Goal: Task Accomplishment & Management: Complete application form

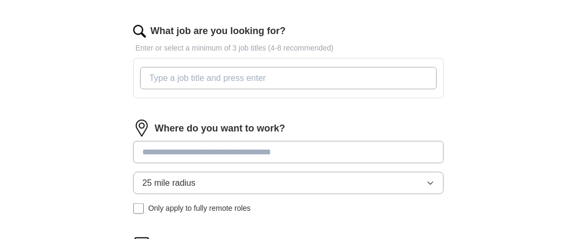
scroll to position [320, 0]
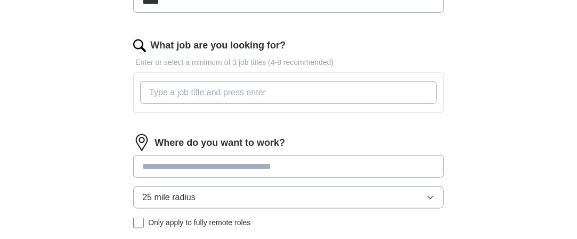
click at [156, 87] on input "What job are you looking for?" at bounding box center [288, 93] width 296 height 22
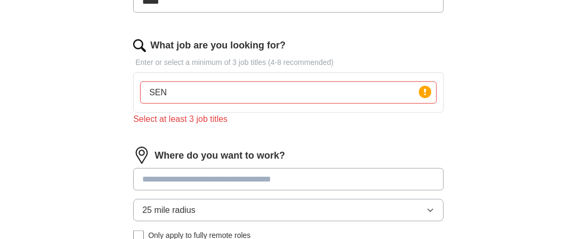
click at [152, 164] on div "Where do you want to work? 25 mile radius Only apply to fully remote roles" at bounding box center [288, 198] width 310 height 103
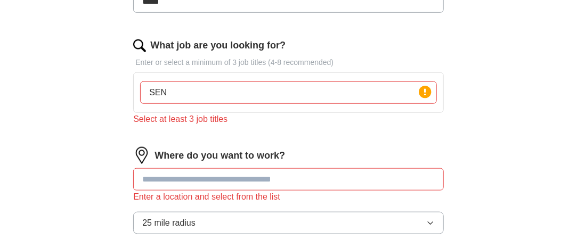
click at [177, 92] on input "SEN" at bounding box center [288, 93] width 296 height 22
type input "SEN Teacher"
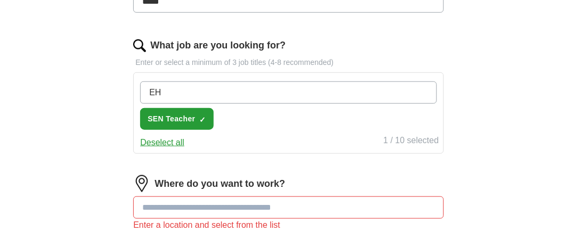
type input "E"
type input "SEN Case Officer"
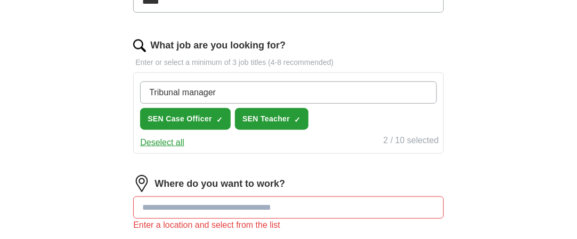
click at [148, 89] on input "Tribunal manager" at bounding box center [288, 93] width 296 height 22
type input "SEND Tribunal manager"
click at [253, 91] on input "SEND Tribunal manager" at bounding box center [288, 93] width 296 height 22
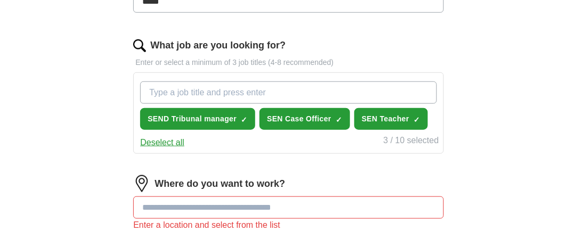
click at [147, 88] on input "What job are you looking for?" at bounding box center [288, 93] width 296 height 22
type input "EHC Plan writer"
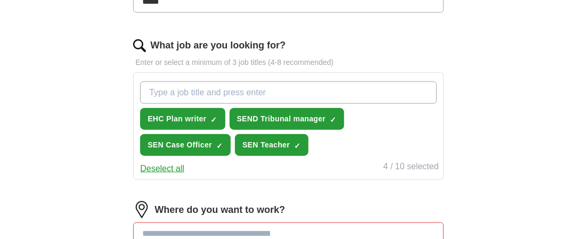
click at [150, 88] on input "What job are you looking for?" at bounding box center [288, 93] width 296 height 22
type input "SENDCo"
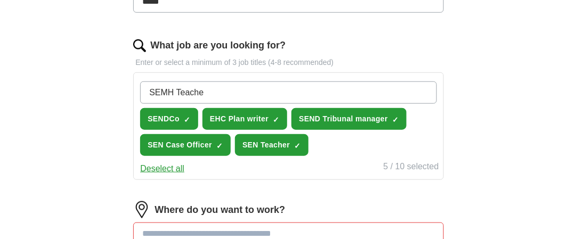
type input "SEMH Teacher"
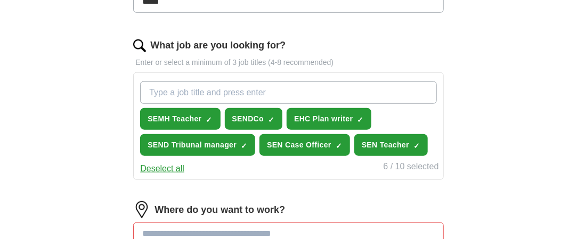
scroll to position [426, 0]
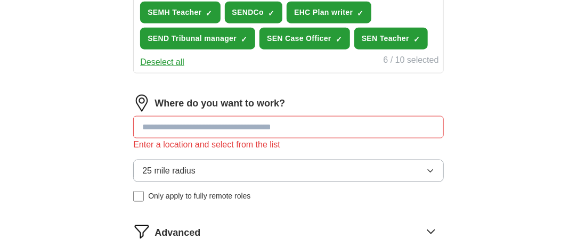
click at [165, 126] on input at bounding box center [288, 127] width 310 height 22
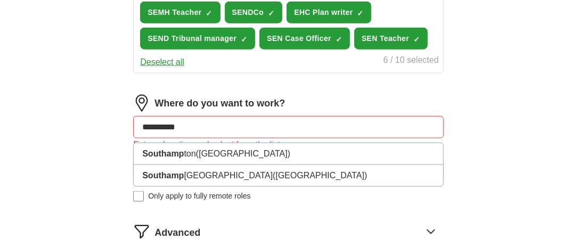
type input "**********"
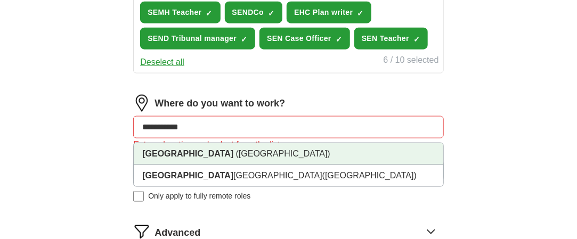
click at [175, 156] on li "[GEOGRAPHIC_DATA] ([GEOGRAPHIC_DATA])" at bounding box center [288, 154] width 309 height 22
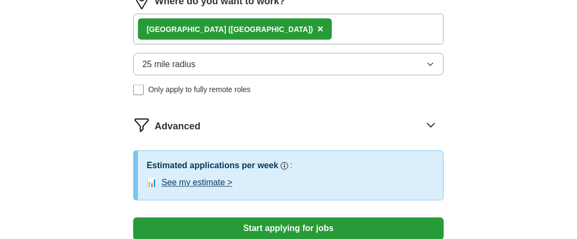
scroll to position [586, 0]
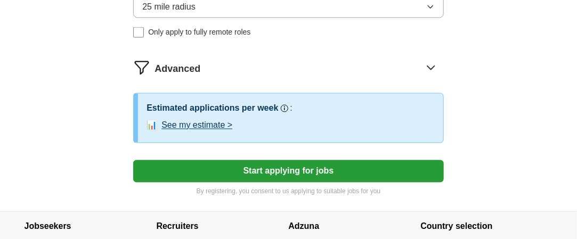
click at [216, 121] on button "See my estimate >" at bounding box center [196, 125] width 71 height 13
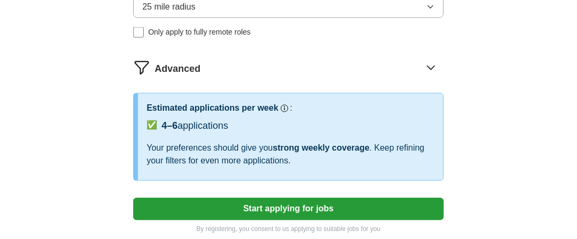
click at [249, 206] on button "Start applying for jobs" at bounding box center [288, 209] width 310 height 22
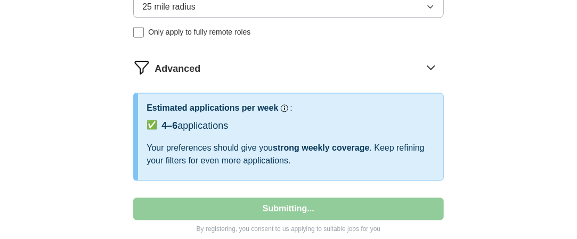
select select "**"
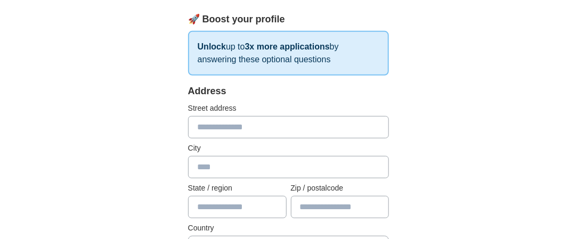
scroll to position [213, 0]
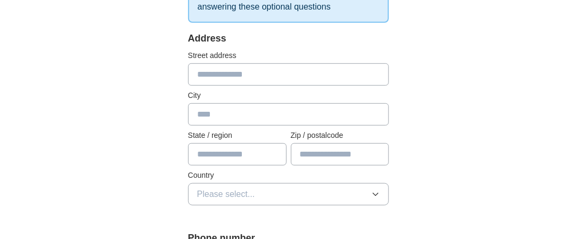
click at [199, 77] on input "text" at bounding box center [288, 74] width 201 height 22
type input "**********"
type input "*********"
type input "********"
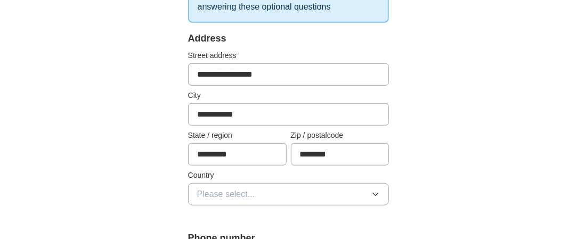
click at [210, 192] on span "Please select..." at bounding box center [226, 194] width 58 height 13
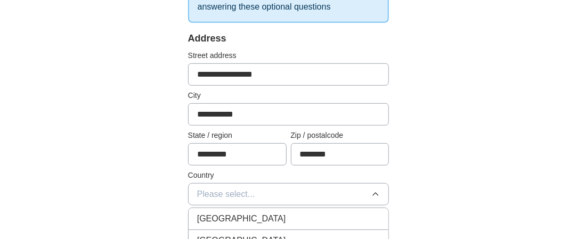
click at [215, 213] on span "[GEOGRAPHIC_DATA]" at bounding box center [241, 219] width 89 height 13
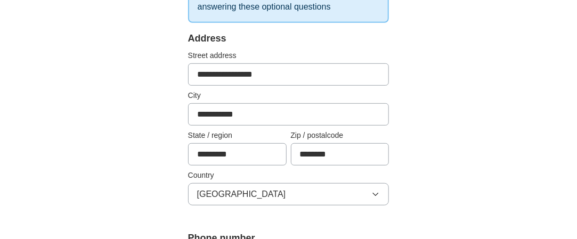
scroll to position [320, 0]
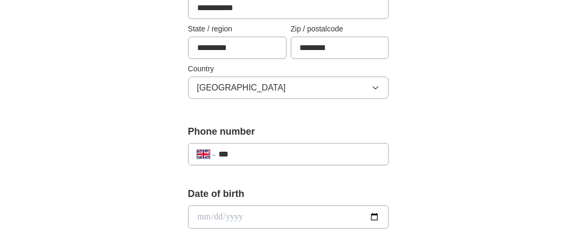
click at [242, 153] on input "***" at bounding box center [299, 154] width 162 height 13
type input "**********"
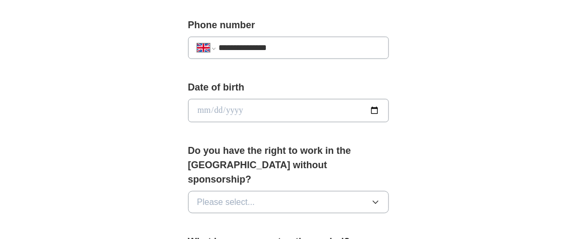
click at [212, 109] on input "date" at bounding box center [288, 110] width 201 height 23
click at [185, 102] on div "**********" at bounding box center [288, 135] width 273 height 938
click at [200, 106] on input "date" at bounding box center [288, 110] width 201 height 23
type input "**********"
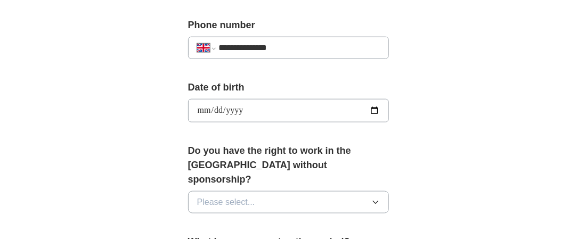
click at [351, 121] on div "**********" at bounding box center [288, 105] width 201 height 51
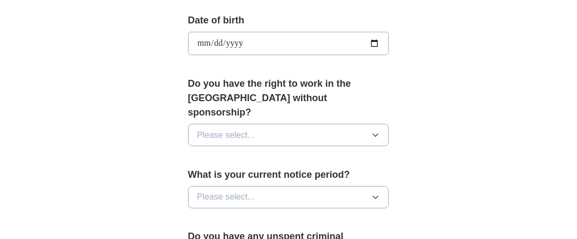
scroll to position [533, 0]
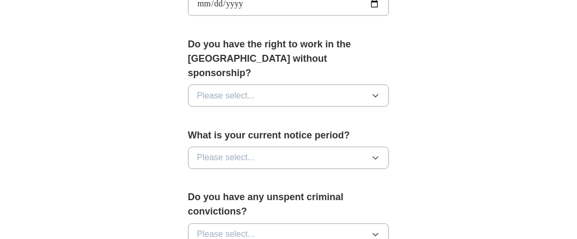
click at [377, 92] on icon "button" at bounding box center [375, 96] width 9 height 9
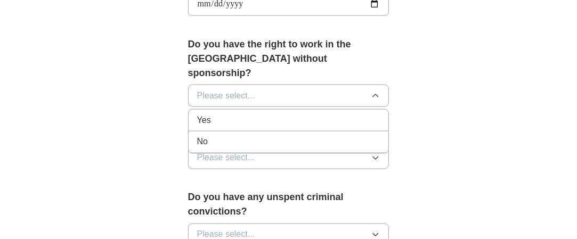
click at [315, 114] on div "Yes" at bounding box center [288, 120] width 183 height 13
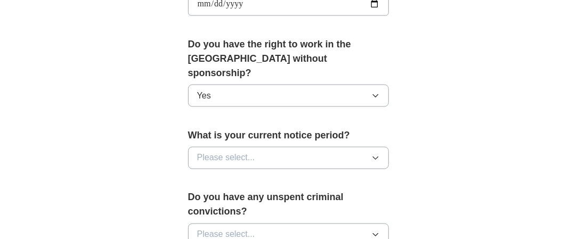
click at [380, 154] on icon "button" at bounding box center [375, 158] width 9 height 9
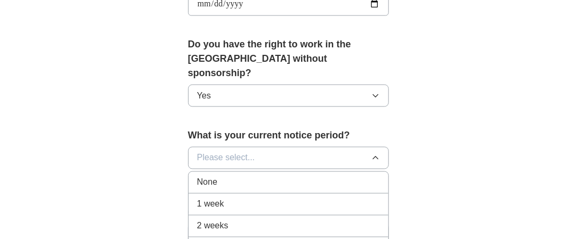
click at [302, 176] on div "None" at bounding box center [288, 182] width 183 height 13
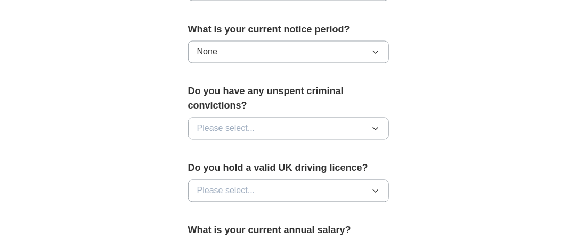
scroll to position [639, 0]
click at [378, 124] on icon "button" at bounding box center [375, 128] width 9 height 9
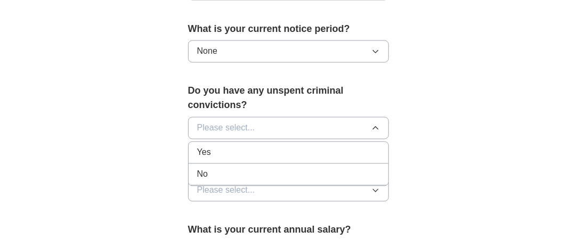
click at [347, 168] on div "No" at bounding box center [288, 174] width 183 height 13
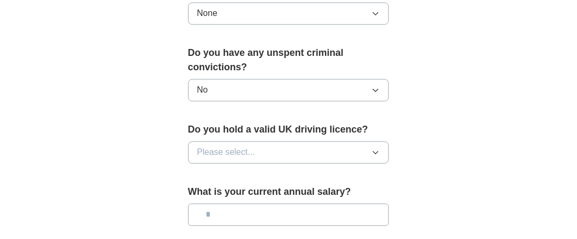
scroll to position [693, 0]
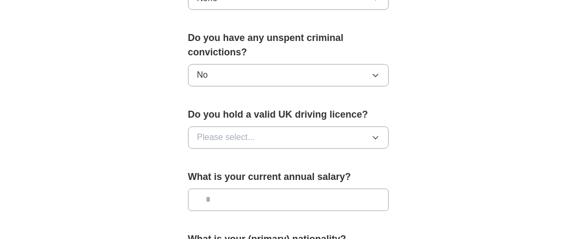
click at [379, 133] on icon "button" at bounding box center [375, 137] width 9 height 9
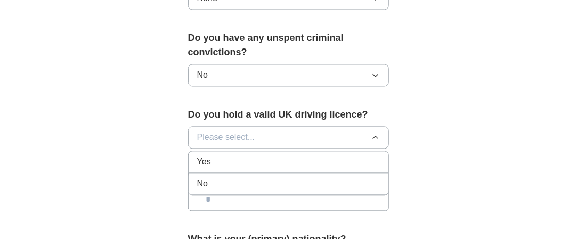
click at [353, 156] on div "Yes" at bounding box center [288, 162] width 183 height 13
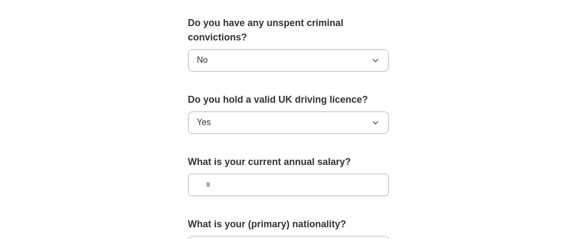
scroll to position [799, 0]
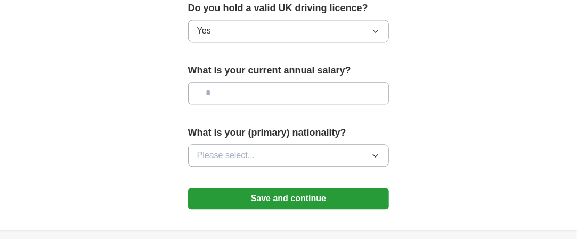
click at [223, 82] on input "text" at bounding box center [288, 93] width 201 height 22
type input "*******"
click at [374, 144] on button "Please select..." at bounding box center [288, 155] width 201 height 22
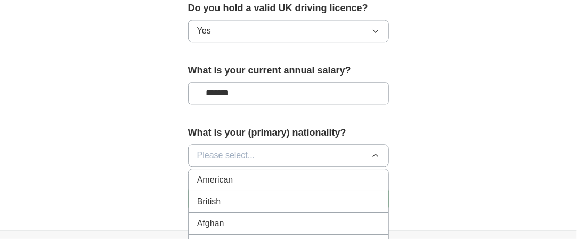
click at [325, 196] on div "British" at bounding box center [288, 202] width 183 height 13
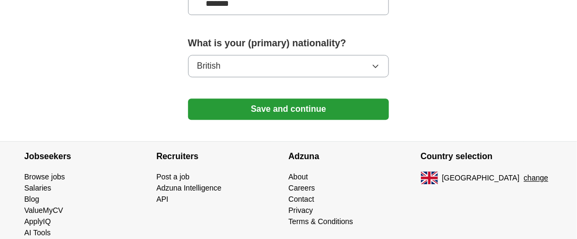
scroll to position [889, 0]
click at [312, 99] on button "Save and continue" at bounding box center [288, 109] width 201 height 21
